Goal: Task Accomplishment & Management: Use online tool/utility

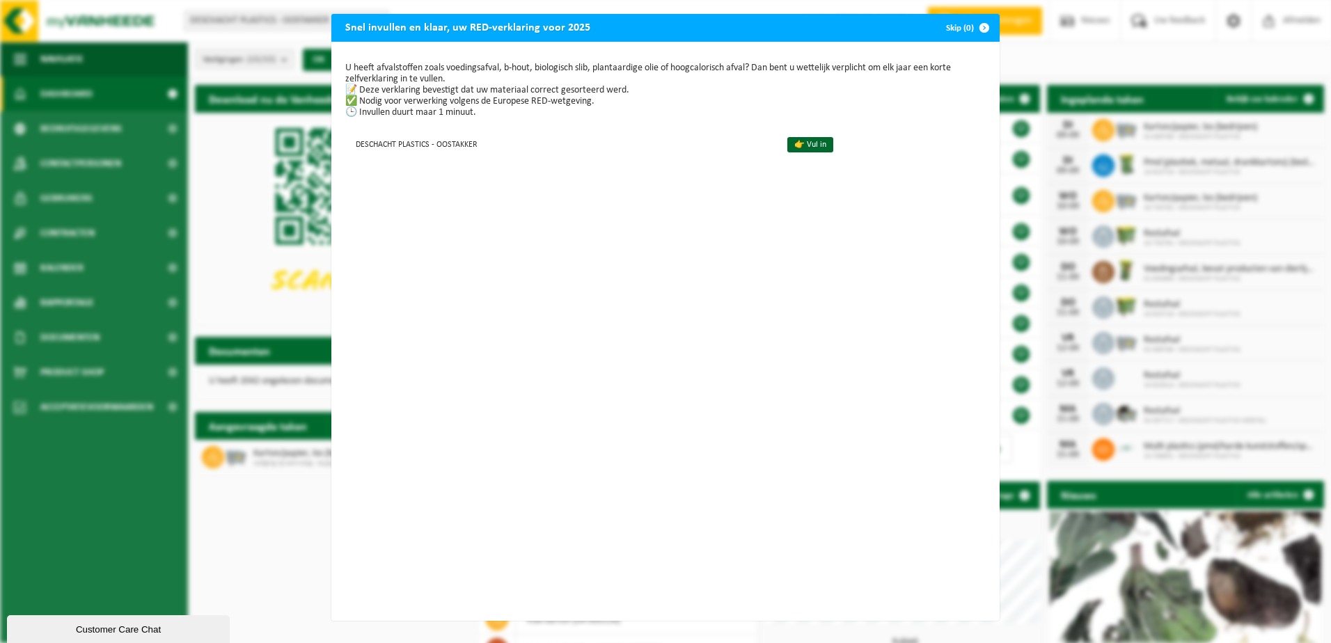
click at [981, 27] on span "button" at bounding box center [985, 28] width 28 height 28
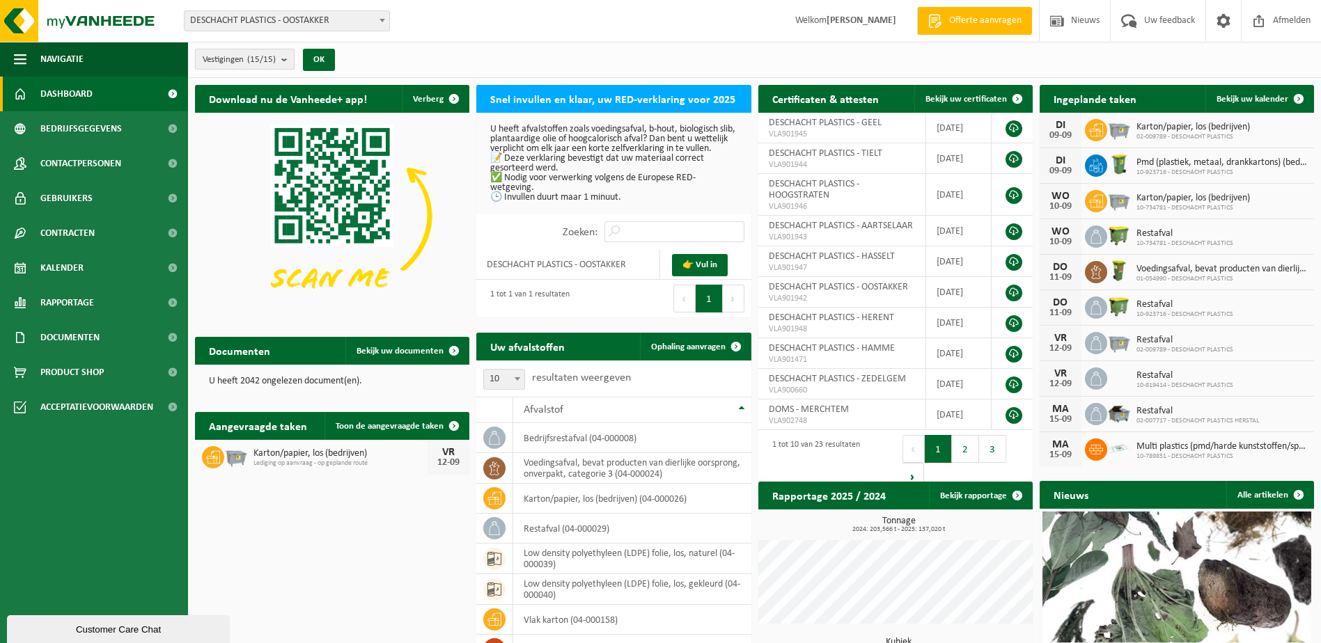
click at [290, 58] on b "submit" at bounding box center [287, 58] width 13 height 19
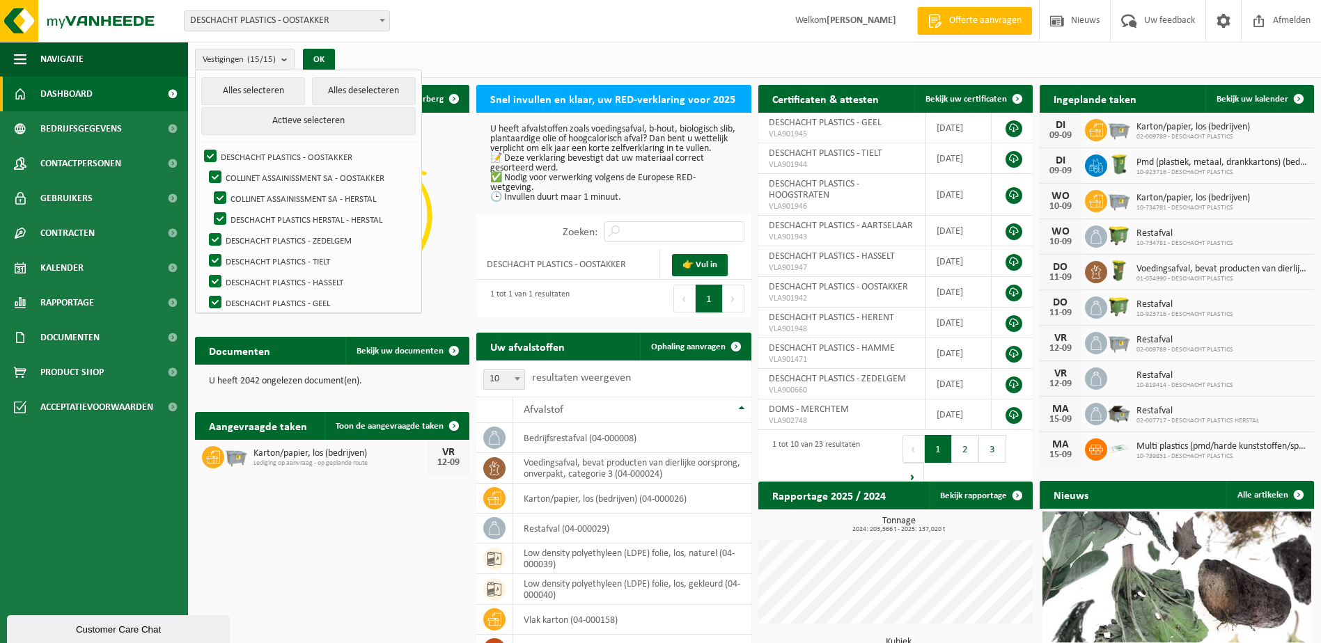
click at [370, 21] on span "DESCHACHT PLASTICS - OOSTAKKER" at bounding box center [287, 20] width 205 height 19
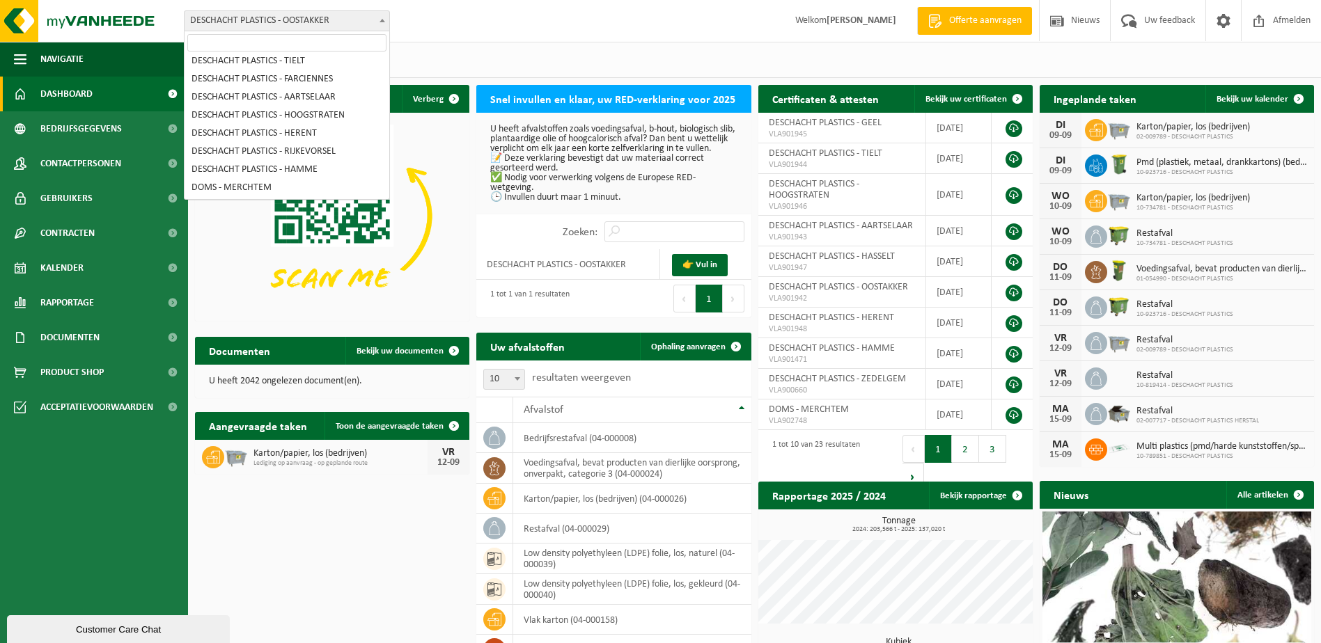
scroll to position [132, 0]
select select "3514"
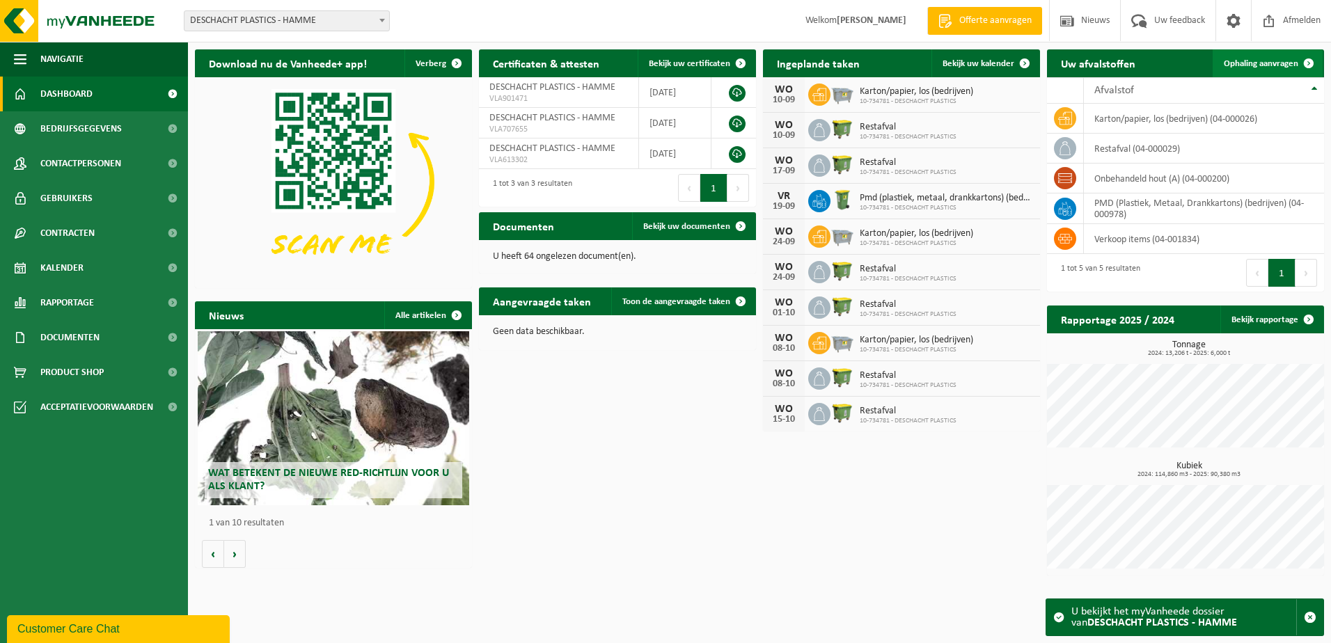
click at [1311, 63] on span at bounding box center [1309, 63] width 28 height 28
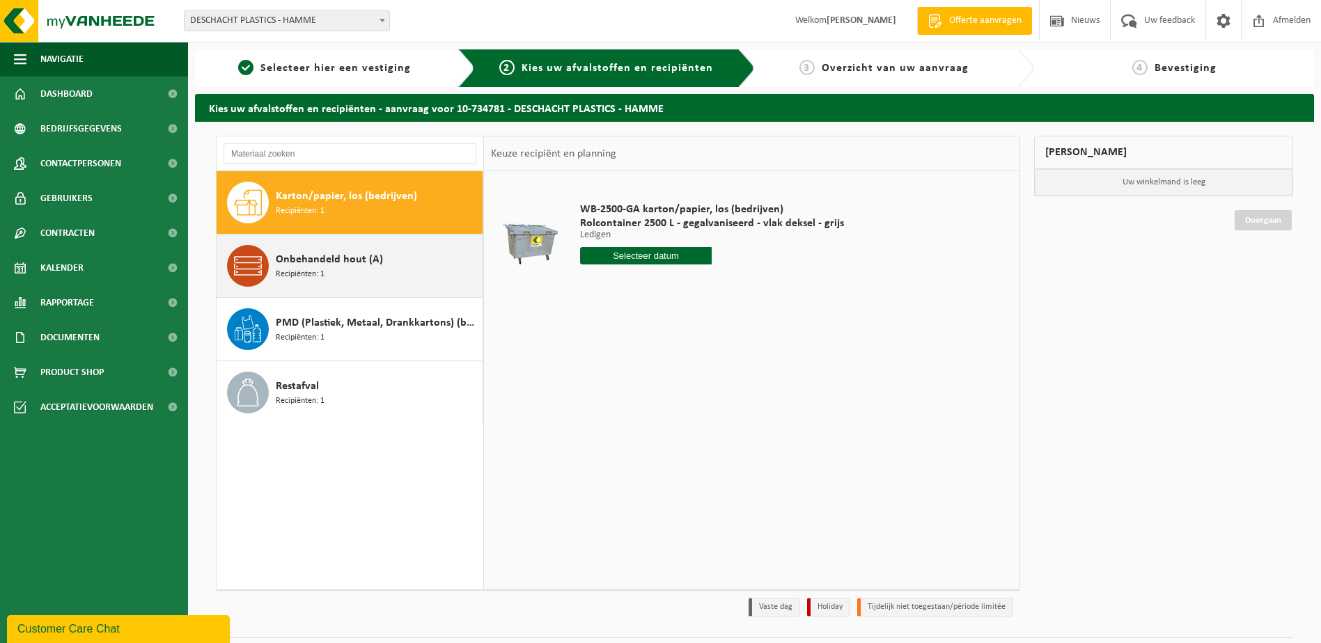
click at [313, 263] on span "Onbehandeld hout (A)" at bounding box center [329, 259] width 107 height 17
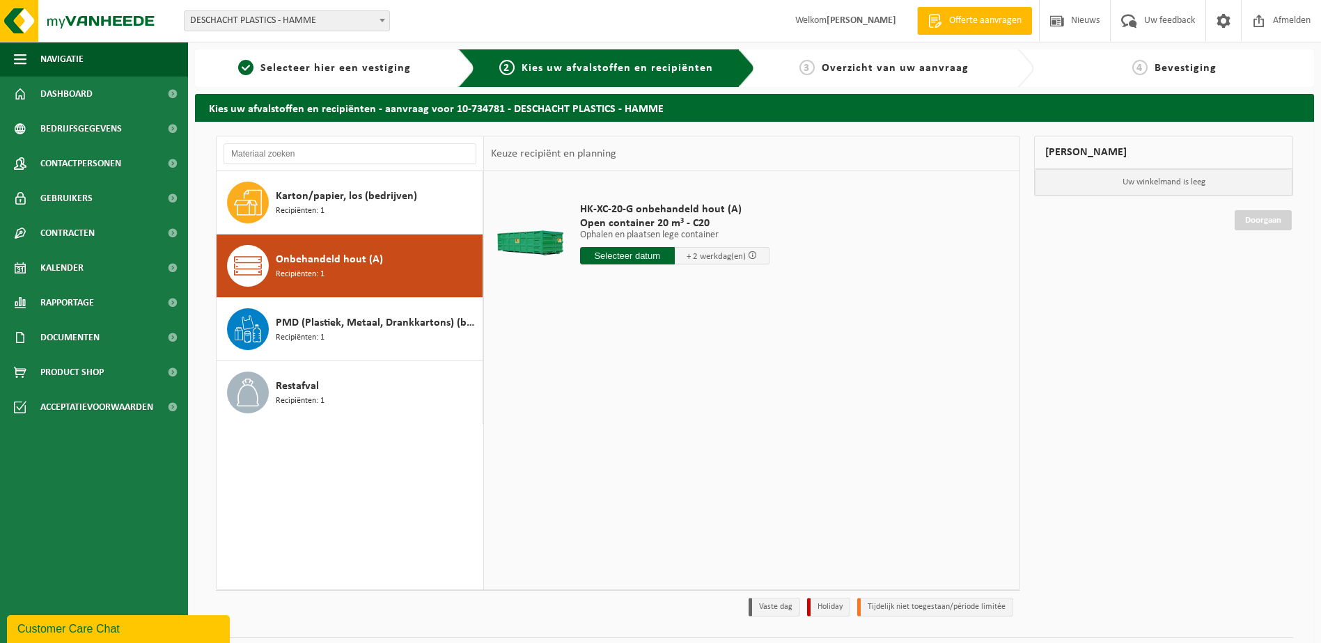
click at [641, 255] on input "text" at bounding box center [627, 255] width 95 height 17
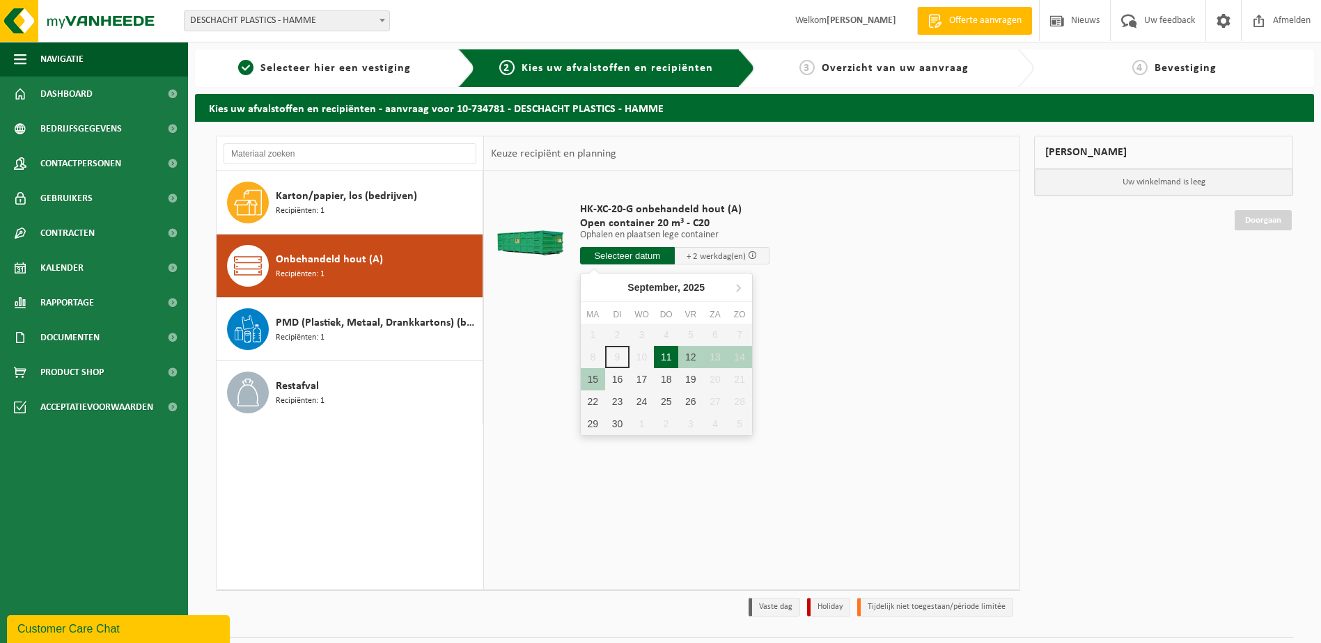
click at [670, 358] on div "11" at bounding box center [666, 357] width 24 height 22
type input "Van 2025-09-11"
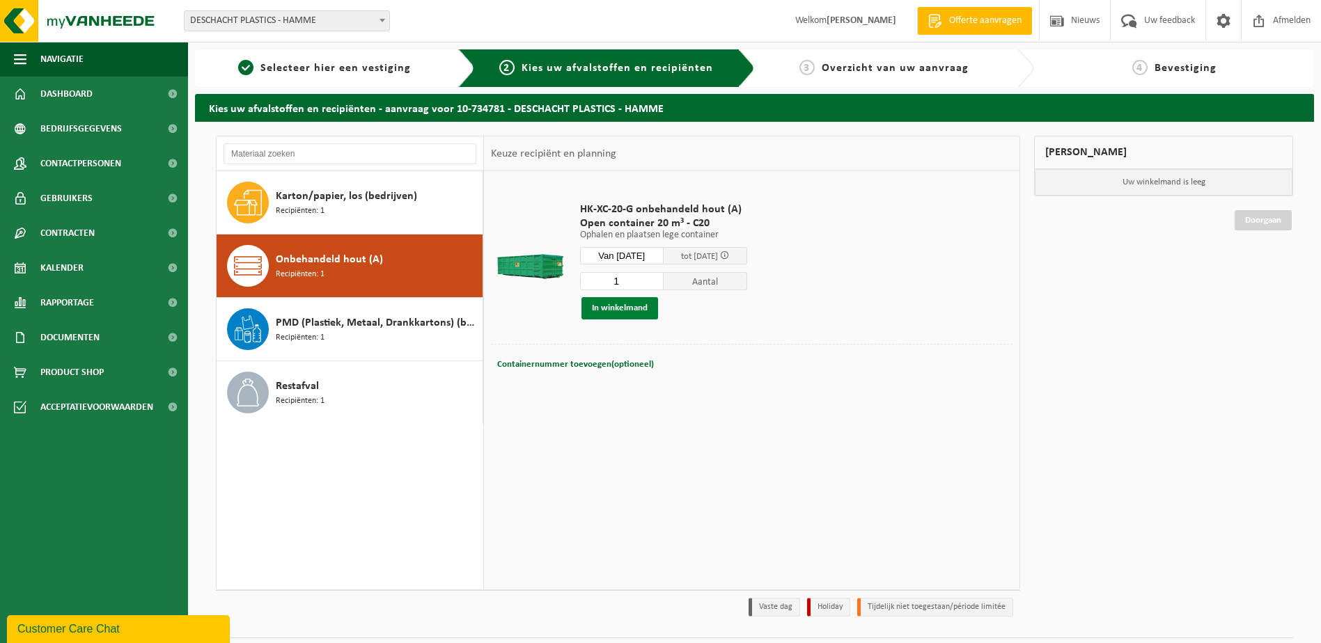
click at [620, 306] on button "In winkelmand" at bounding box center [619, 308] width 77 height 22
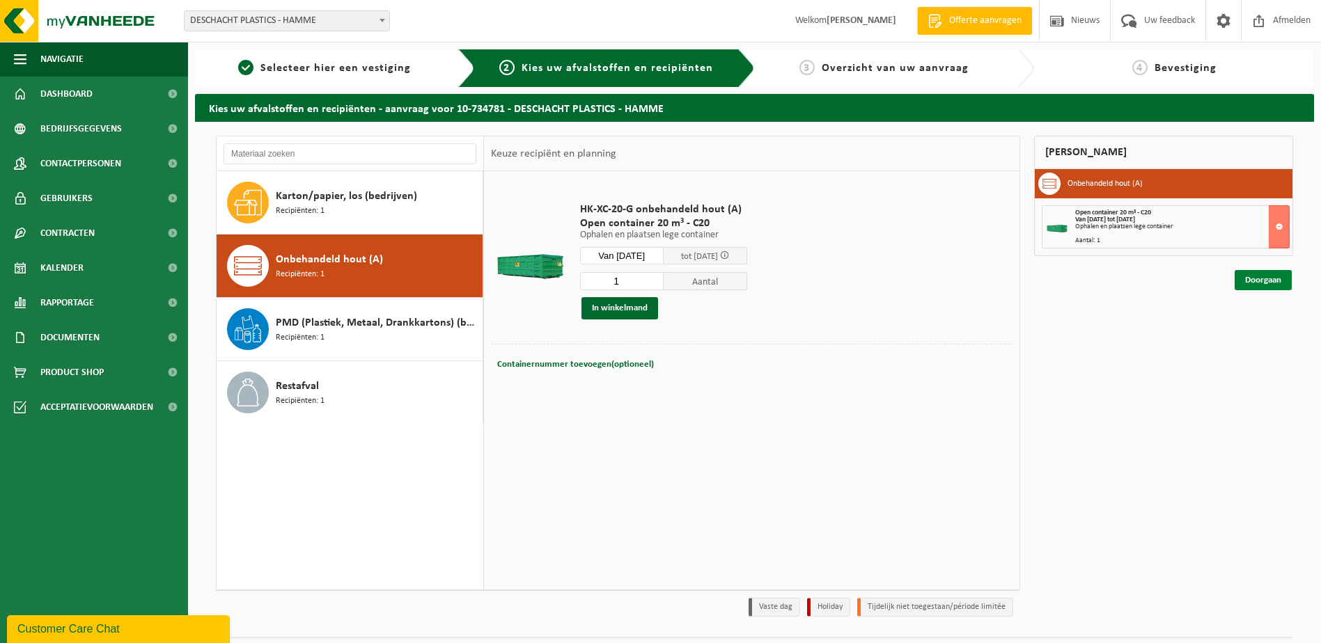
click at [1270, 281] on link "Doorgaan" at bounding box center [1263, 280] width 57 height 20
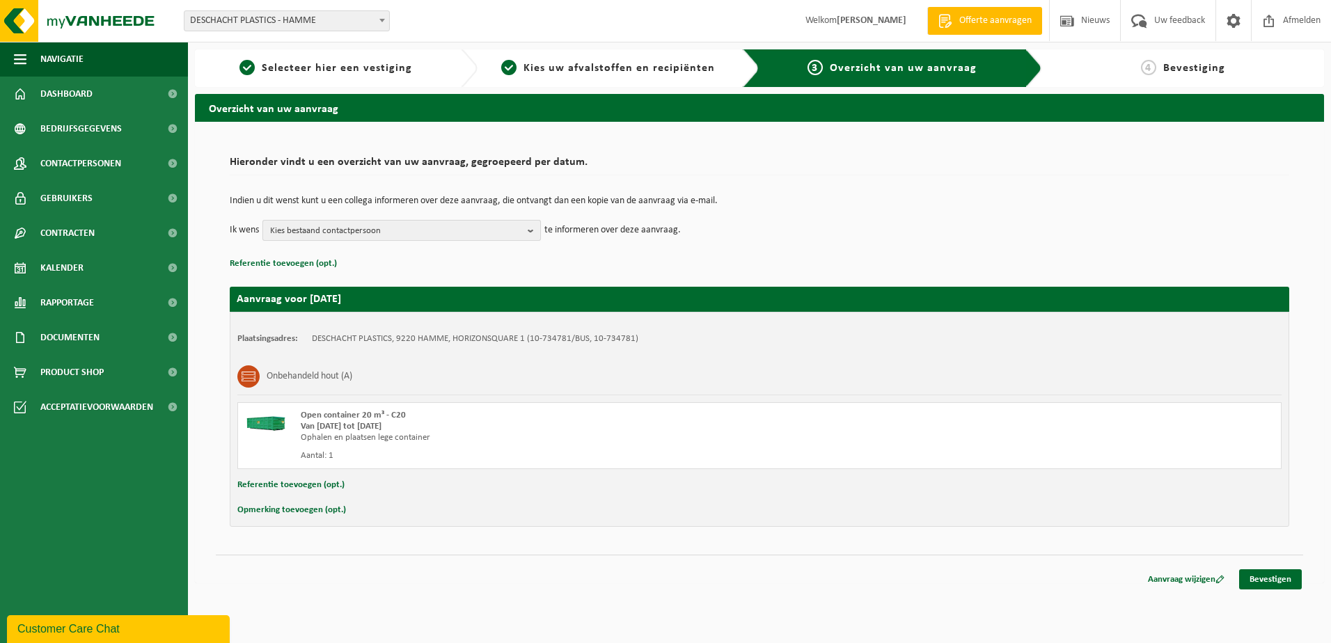
click at [531, 231] on b "button" at bounding box center [534, 230] width 13 height 19
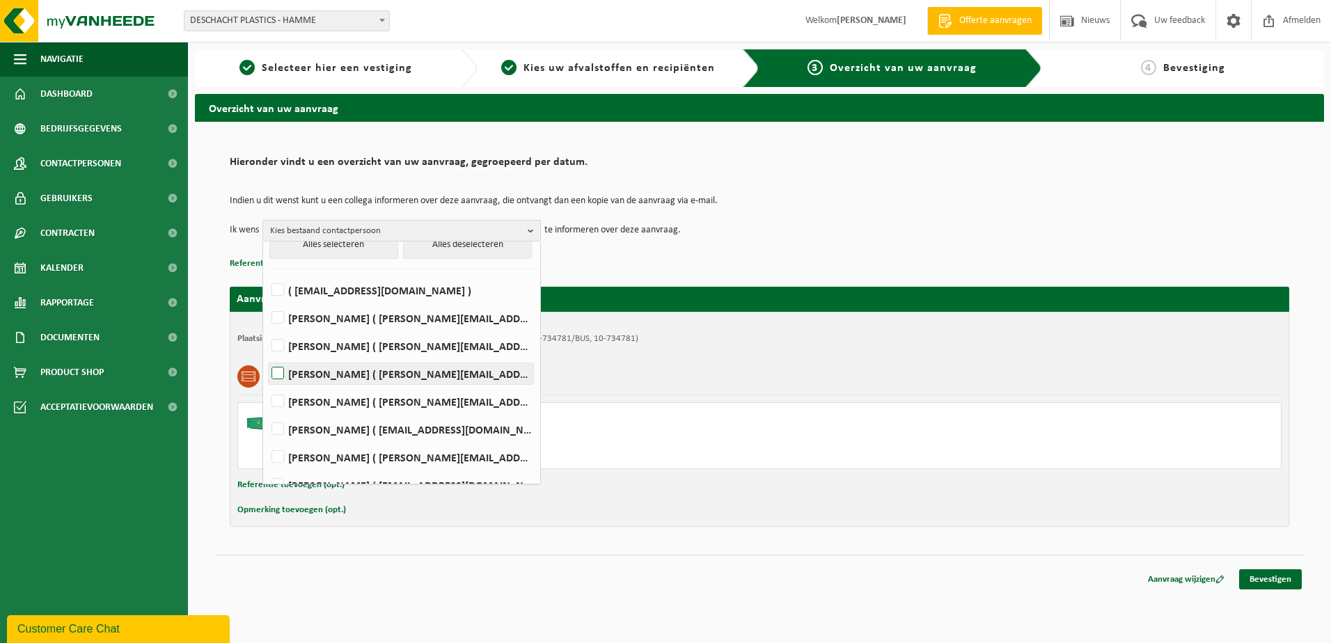
scroll to position [63, 0]
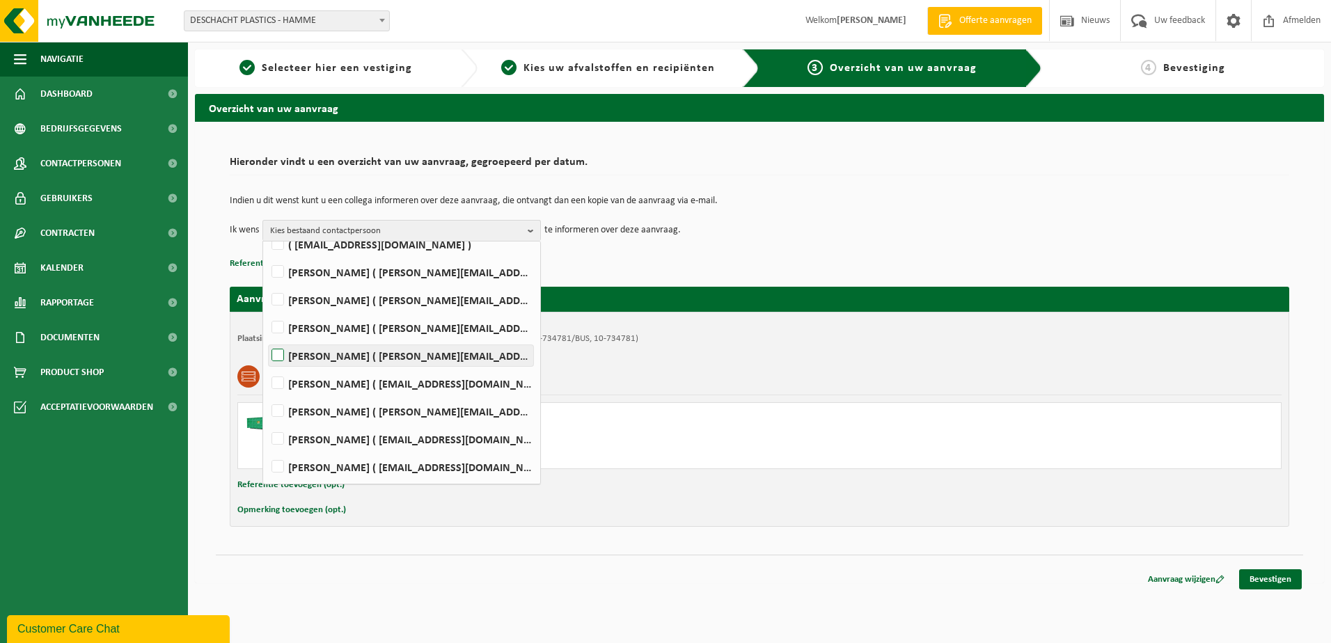
click at [315, 353] on label "MATHIJS DE BONDT ( matthijs.debondt@deschacht.eu )" at bounding box center [401, 355] width 265 height 21
click at [267, 338] on input "MATHIJS DE BONDT ( matthijs.debondt@deschacht.eu )" at bounding box center [266, 338] width 1 height 1
checkbox input "true"
click at [607, 256] on p "Referentie toevoegen (opt.)" at bounding box center [760, 264] width 1060 height 18
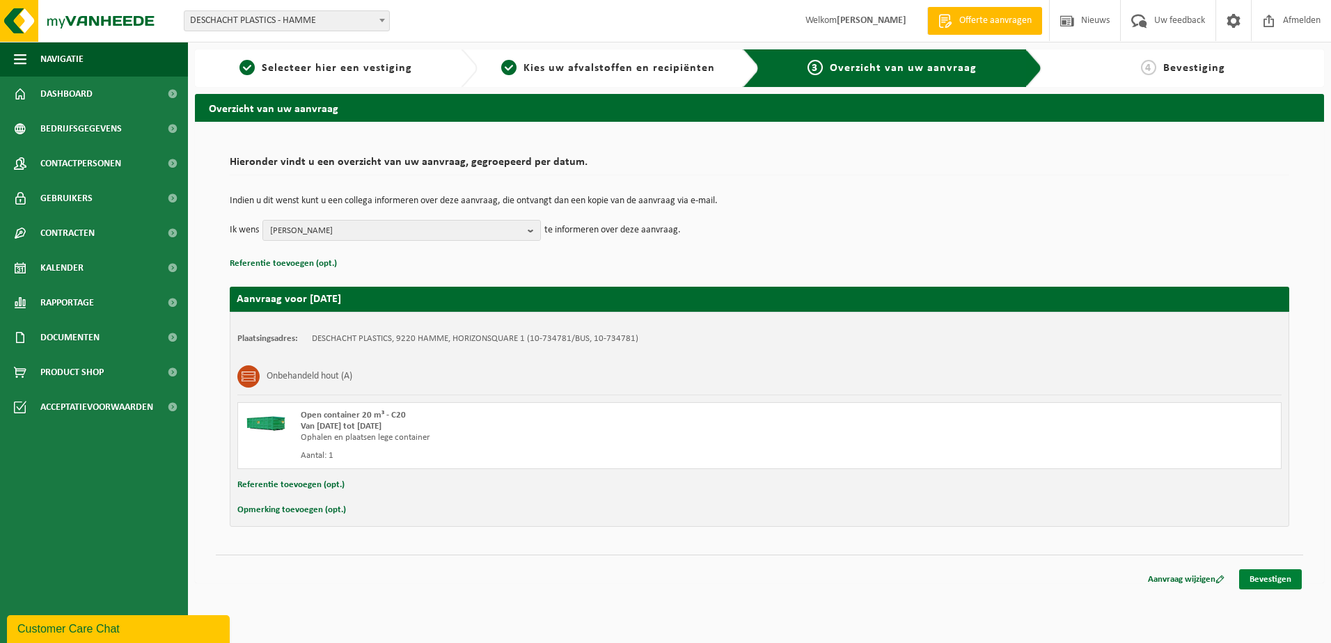
click at [1256, 580] on link "Bevestigen" at bounding box center [1271, 580] width 63 height 20
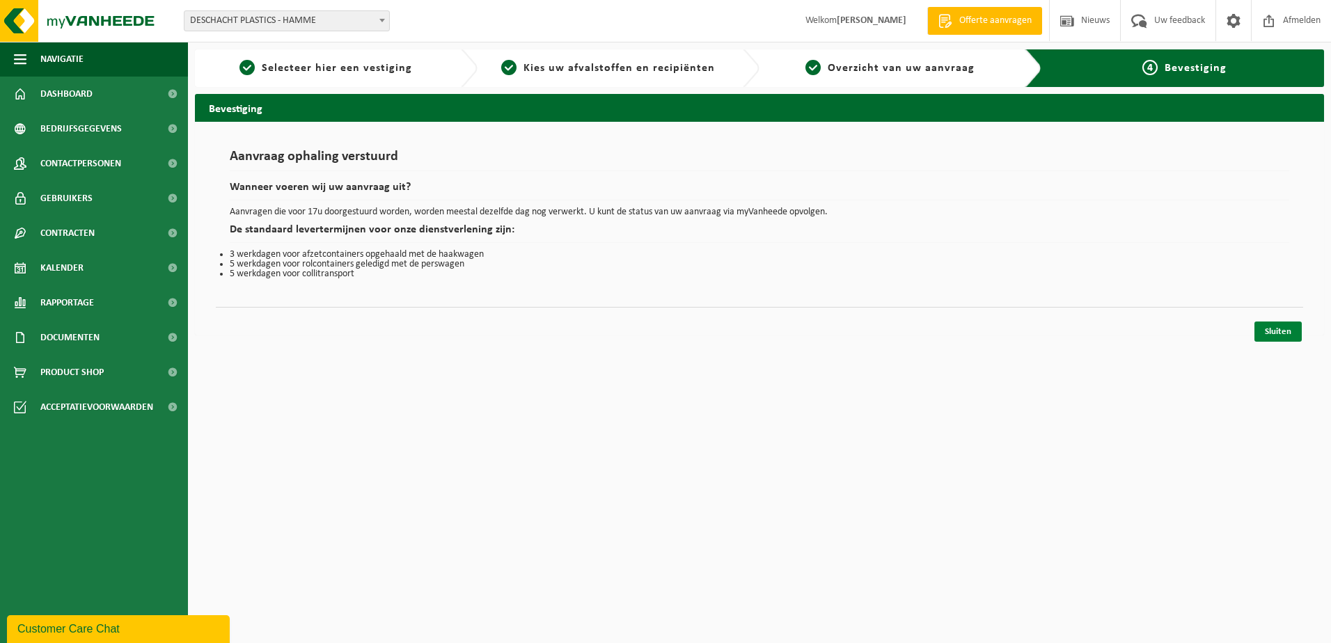
click at [1277, 331] on link "Sluiten" at bounding box center [1278, 332] width 47 height 20
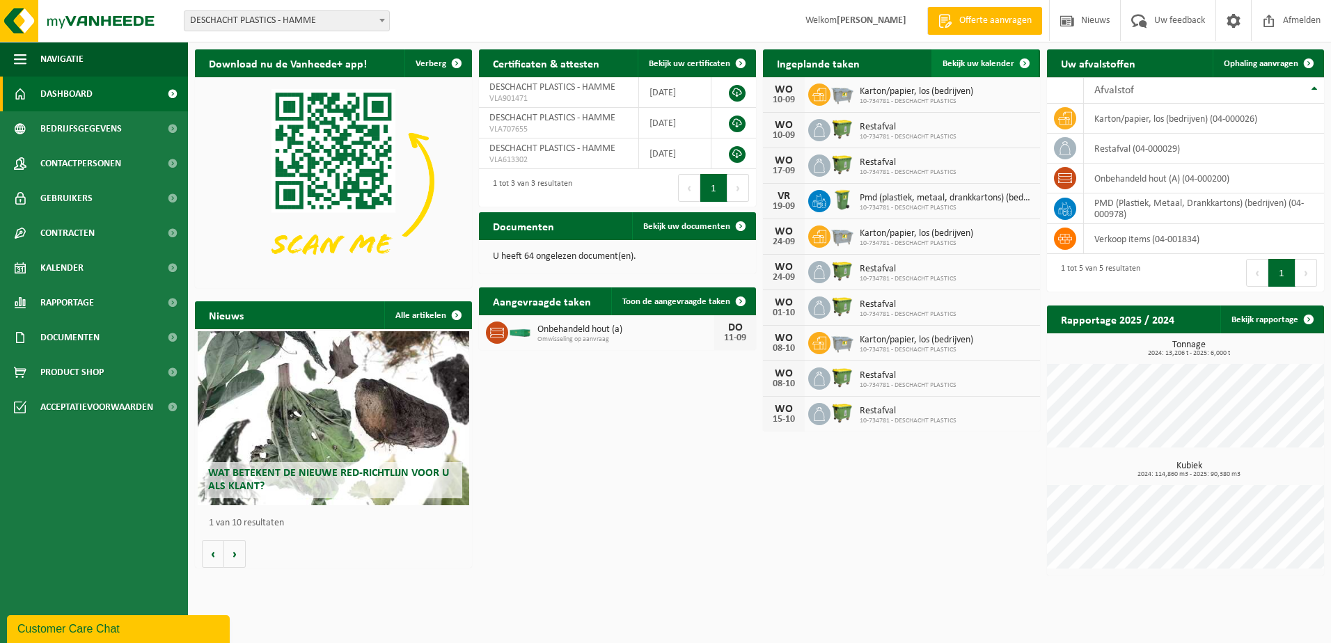
click at [1026, 63] on span at bounding box center [1025, 63] width 28 height 28
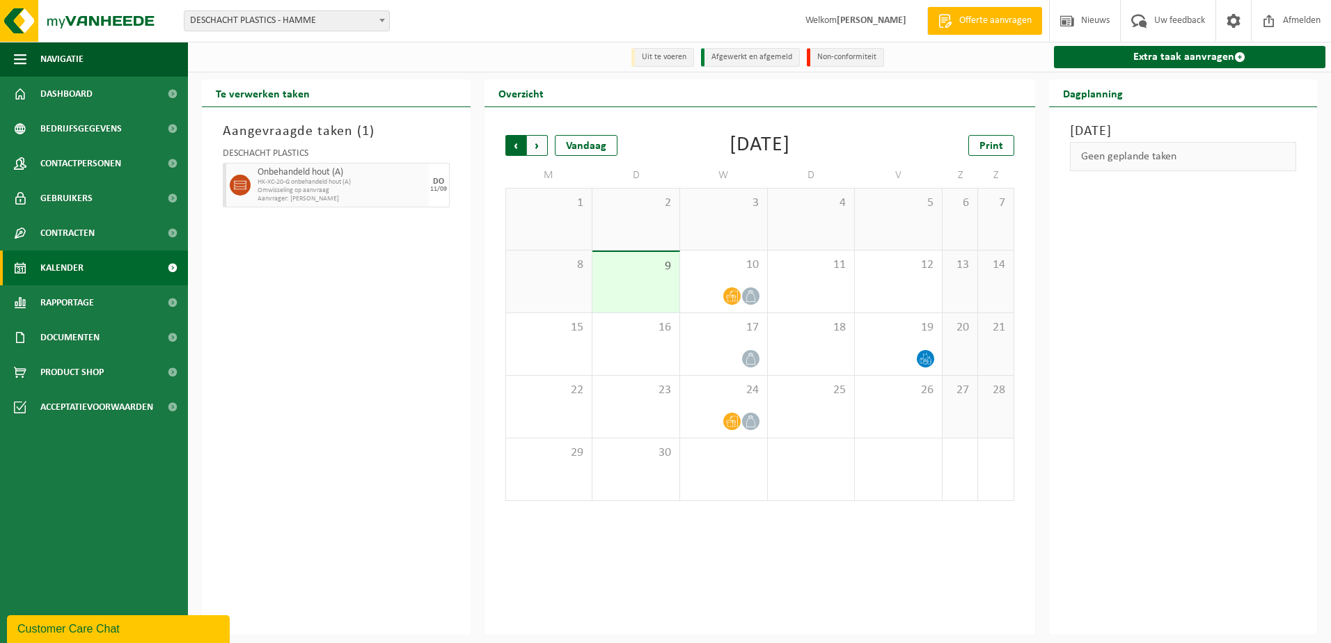
click at [538, 146] on span "Volgende" at bounding box center [537, 145] width 21 height 21
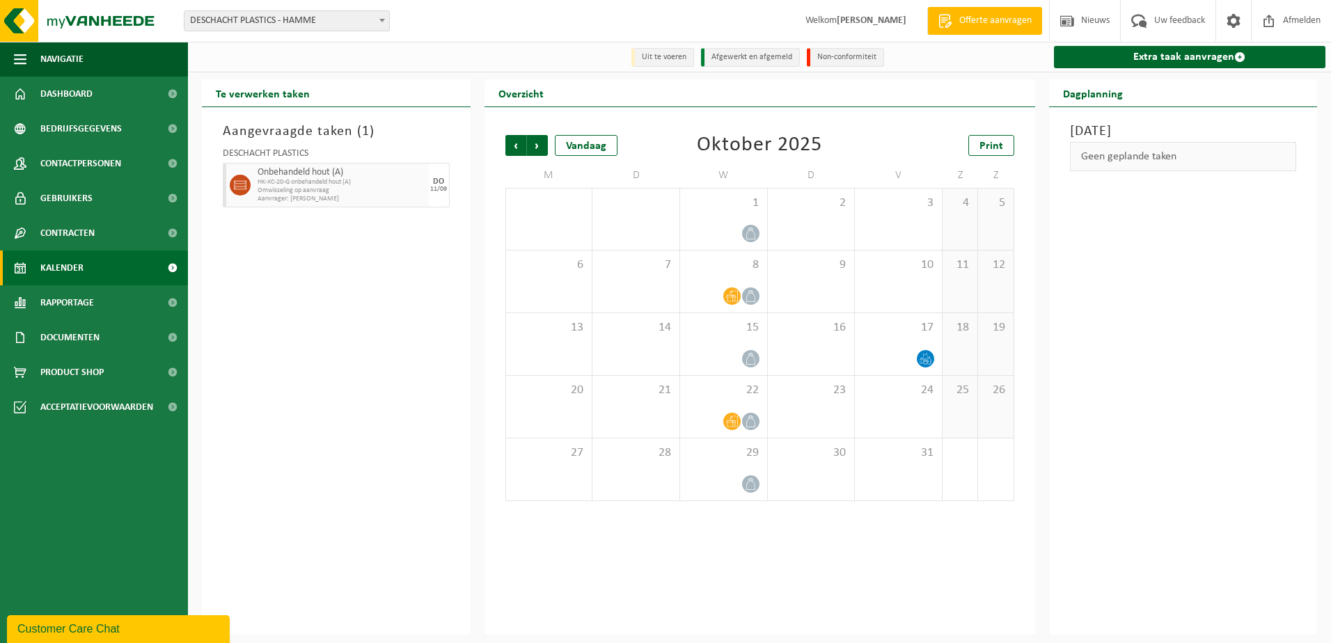
click at [538, 146] on span "Volgende" at bounding box center [537, 145] width 21 height 21
click at [515, 153] on span "Vorige" at bounding box center [516, 145] width 21 height 21
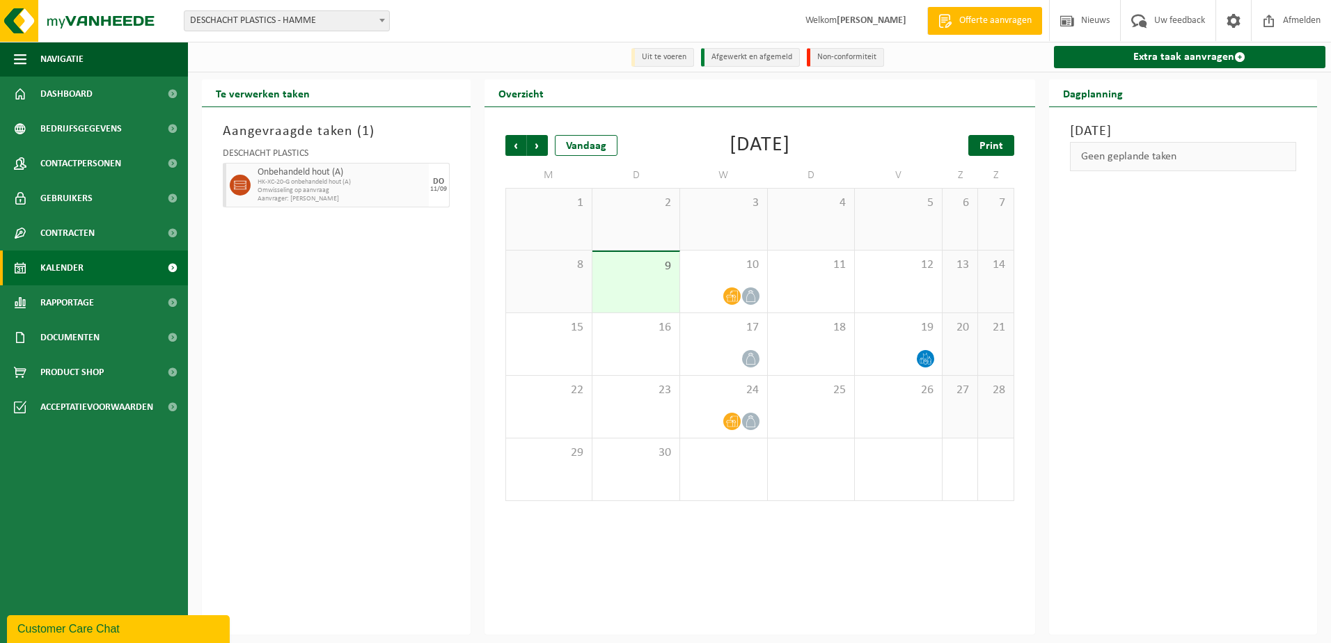
click at [989, 139] on link "Print" at bounding box center [992, 145] width 46 height 21
